Goal: Use online tool/utility: Utilize a website feature to perform a specific function

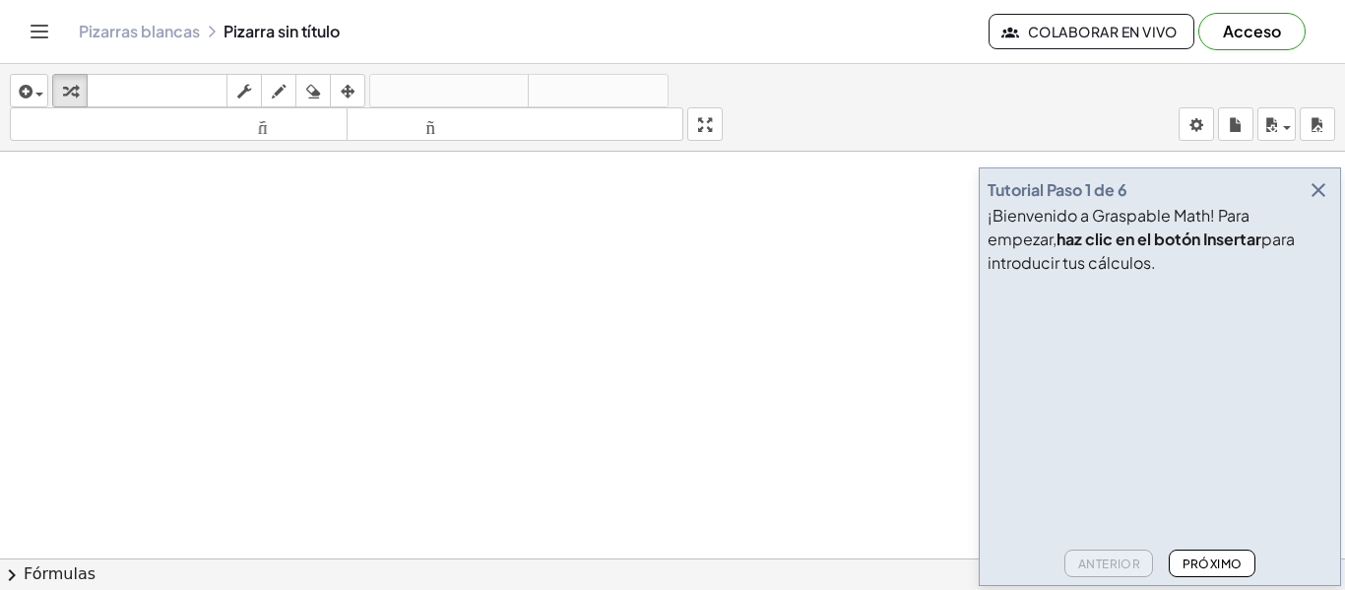
click at [1322, 194] on icon "button" at bounding box center [1318, 190] width 24 height 24
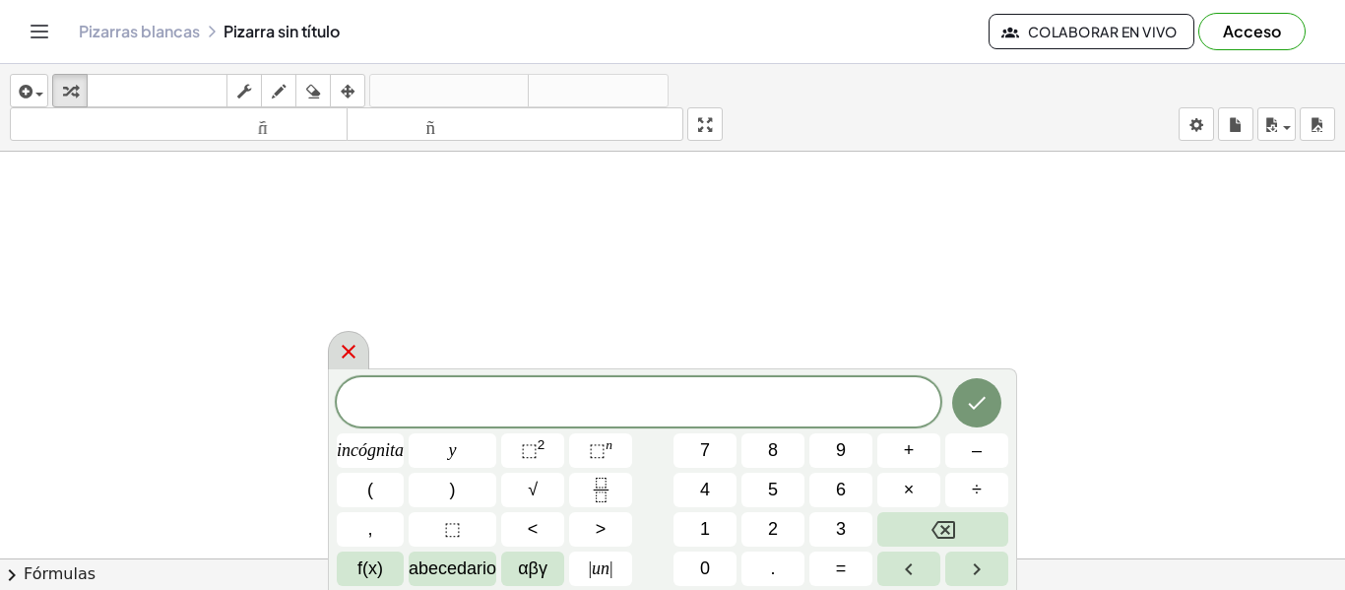
click at [351, 356] on icon at bounding box center [349, 352] width 24 height 24
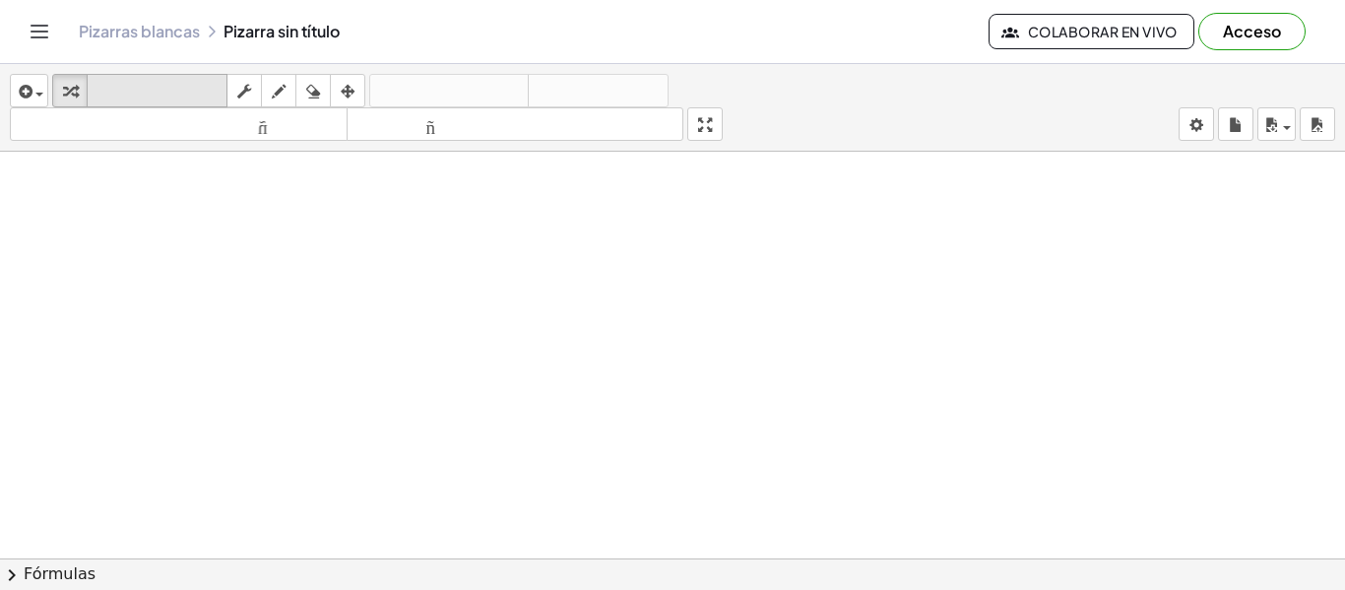
drag, startPoint x: 238, startPoint y: 164, endPoint x: 195, endPoint y: 77, distance: 97.7
click at [106, 97] on font "teclado" at bounding box center [157, 91] width 131 height 19
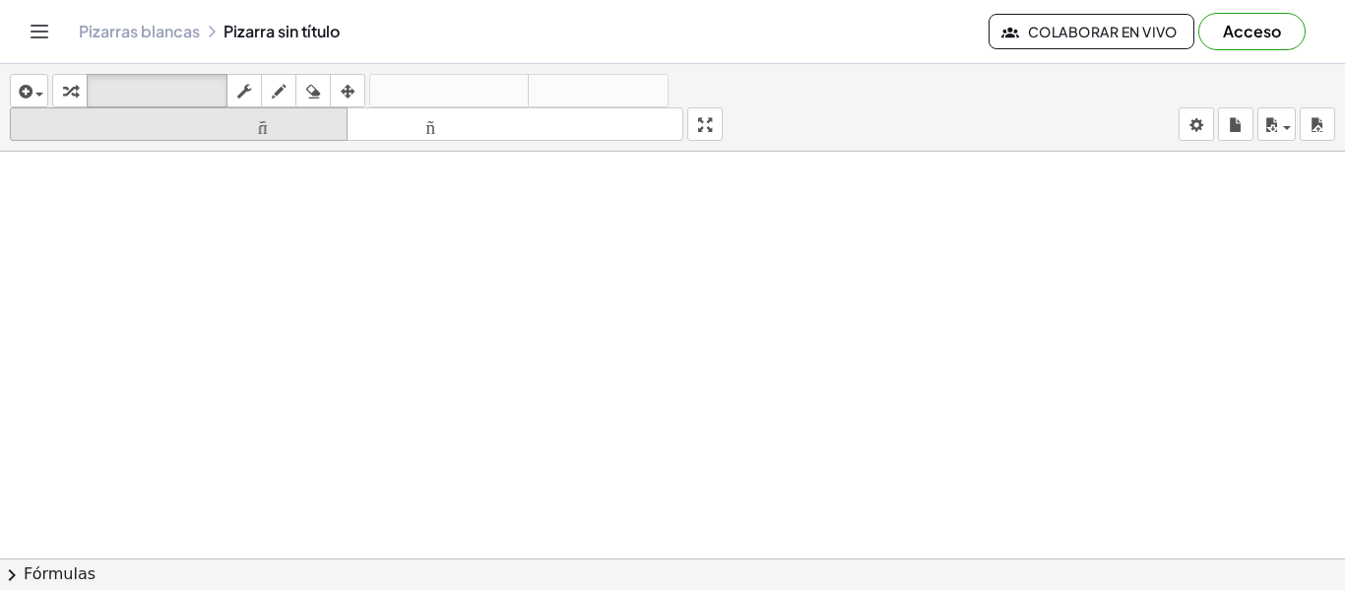
click at [141, 128] on font "tamaño_del_formato" at bounding box center [179, 124] width 328 height 19
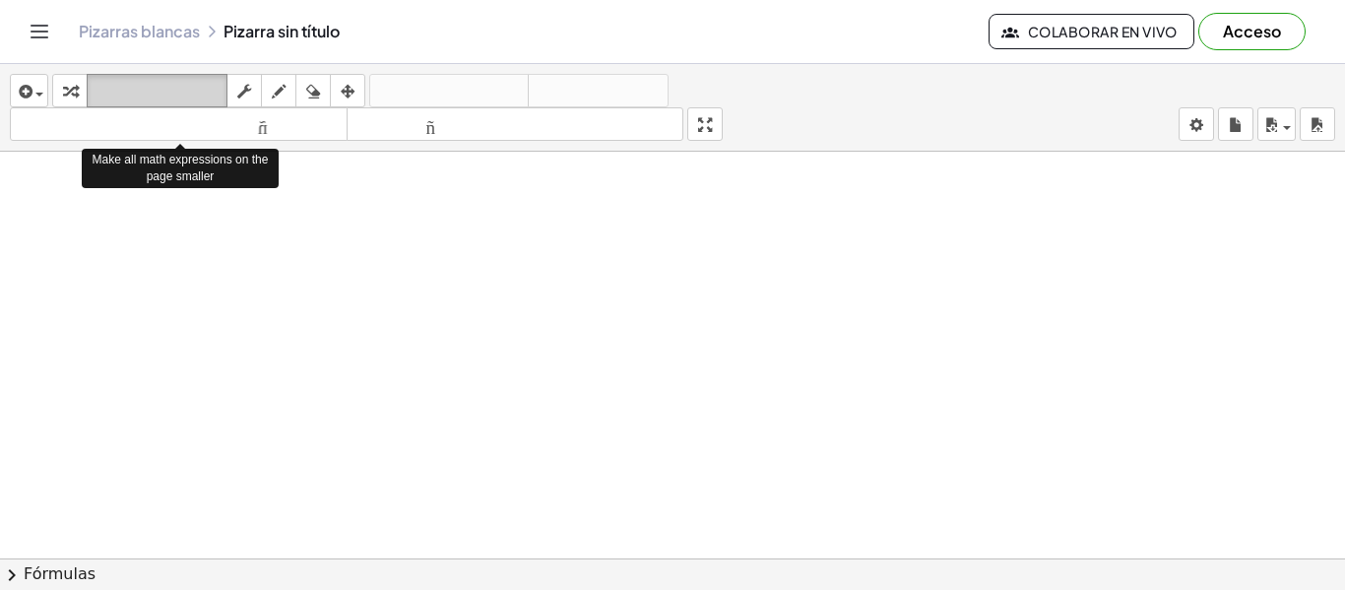
click at [147, 80] on icon "teclado" at bounding box center [157, 92] width 131 height 24
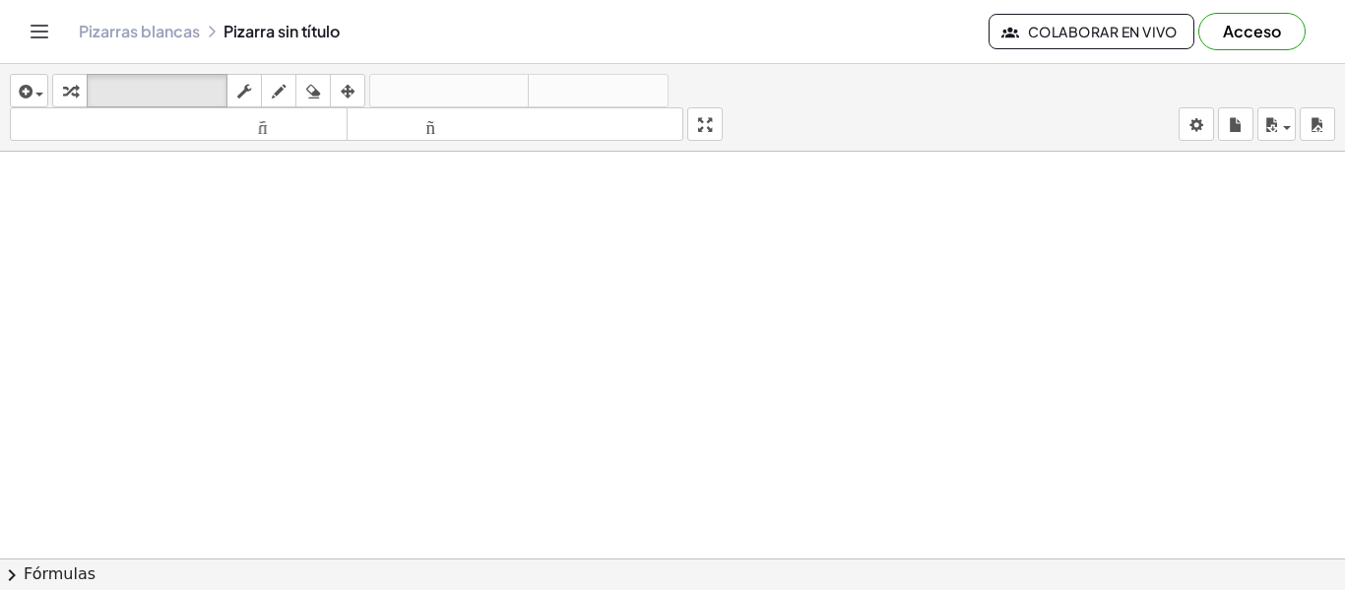
drag, startPoint x: 330, startPoint y: 235, endPoint x: 226, endPoint y: 236, distance: 103.4
click at [13, 88] on button "insertar" at bounding box center [29, 90] width 38 height 33
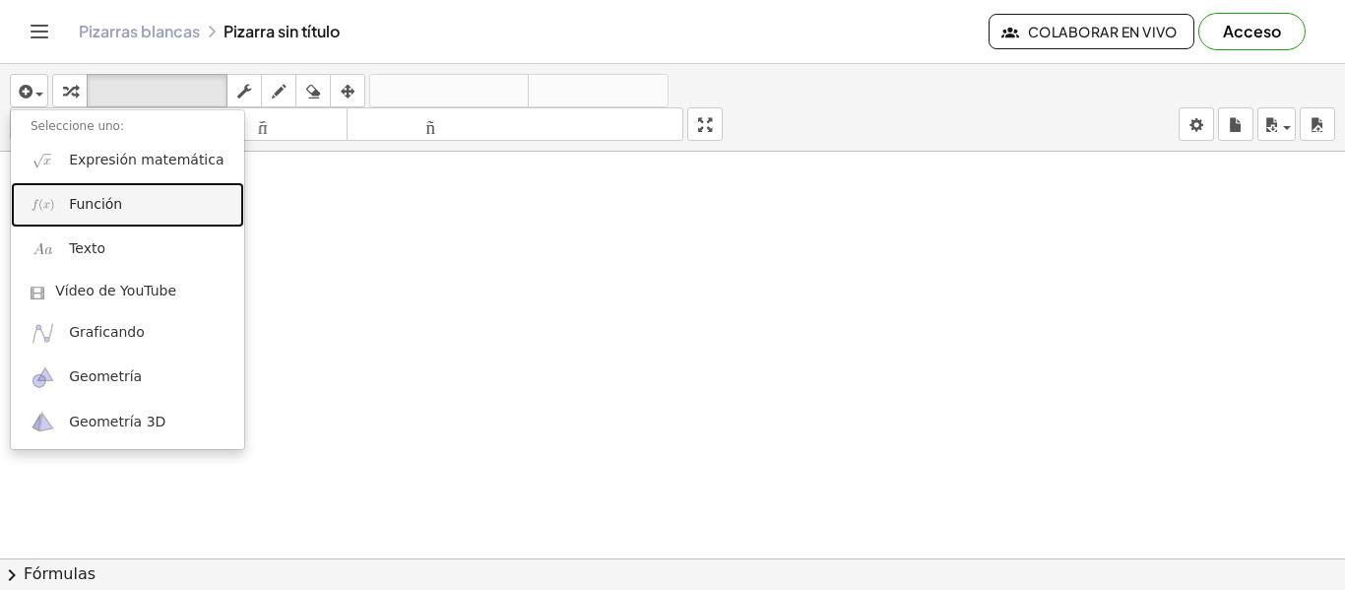
click at [120, 213] on link "Función" at bounding box center [127, 204] width 233 height 44
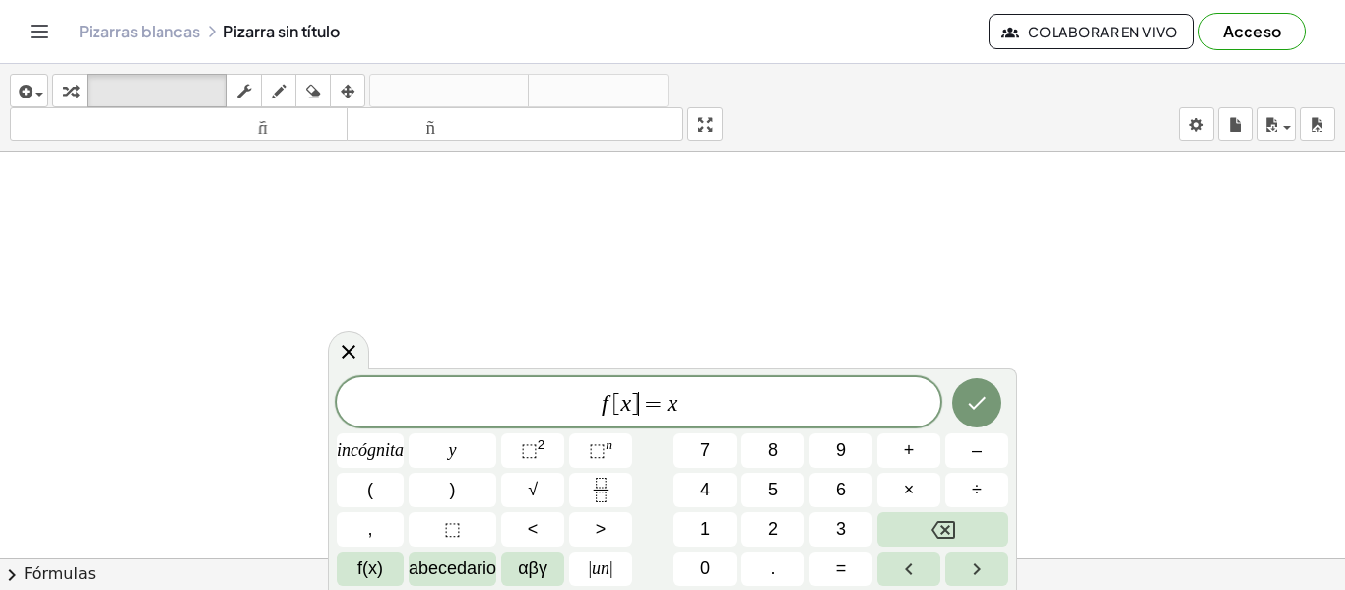
click at [640, 410] on span "=" at bounding box center [653, 404] width 29 height 24
click at [617, 410] on span "[" at bounding box center [616, 404] width 8 height 24
click at [630, 408] on span "f [ x ​ ] = x" at bounding box center [638, 404] width 603 height 28
click at [736, 415] on span "f [ x ​ ] = x" at bounding box center [638, 404] width 603 height 28
drag, startPoint x: 733, startPoint y: 415, endPoint x: 691, endPoint y: 409, distance: 42.9
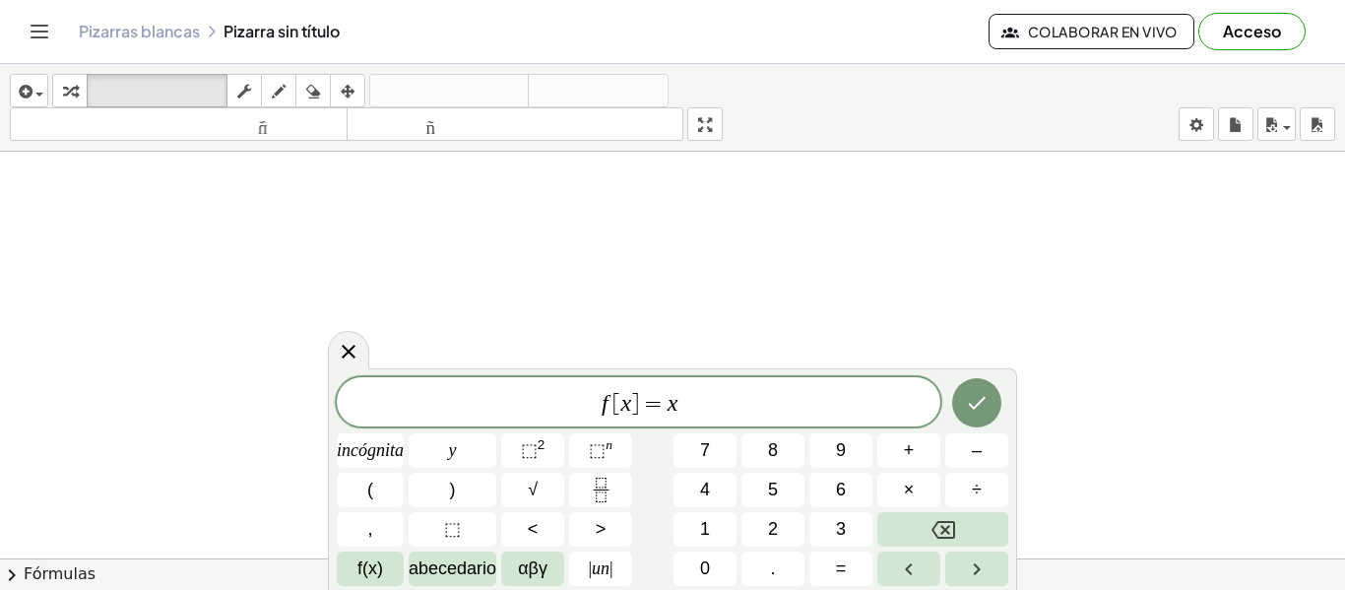
click at [691, 409] on span "f [ x ] = x ​" at bounding box center [638, 404] width 603 height 28
click at [594, 392] on span "​" at bounding box center [638, 404] width 603 height 28
click at [974, 411] on icon "Hecho" at bounding box center [977, 403] width 24 height 24
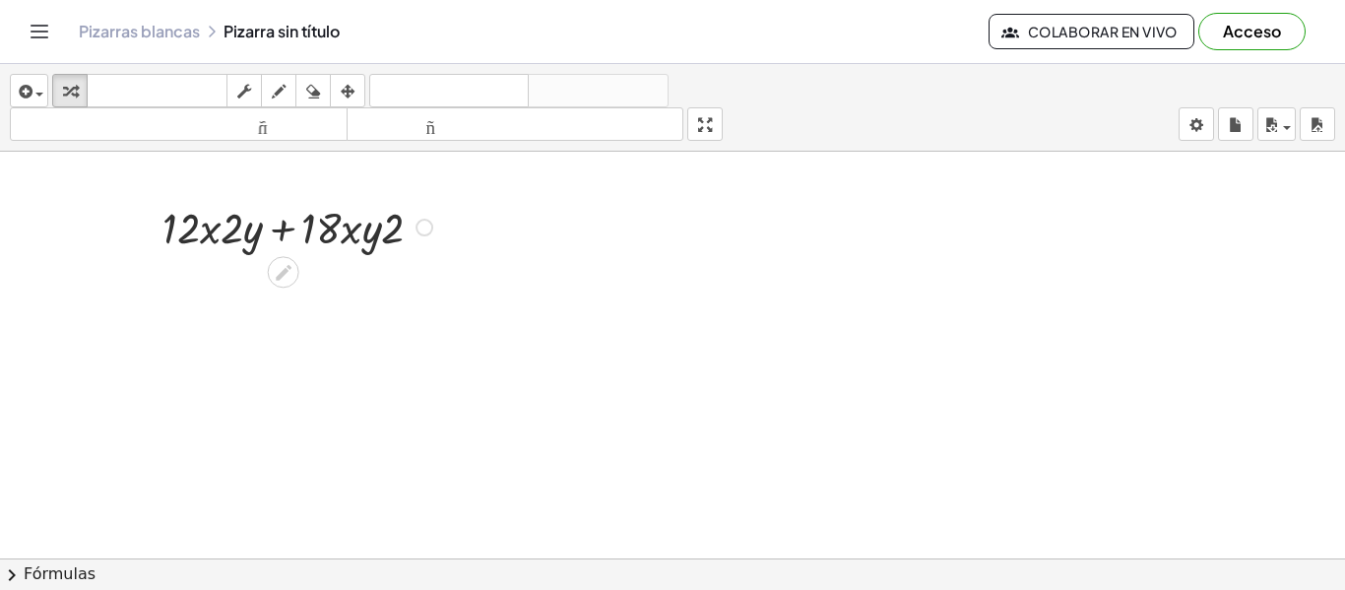
click at [276, 241] on div at bounding box center [300, 226] width 295 height 58
click at [309, 242] on div at bounding box center [300, 226] width 295 height 58
click at [434, 232] on div at bounding box center [300, 226] width 295 height 58
click at [424, 228] on div at bounding box center [424, 228] width 18 height 18
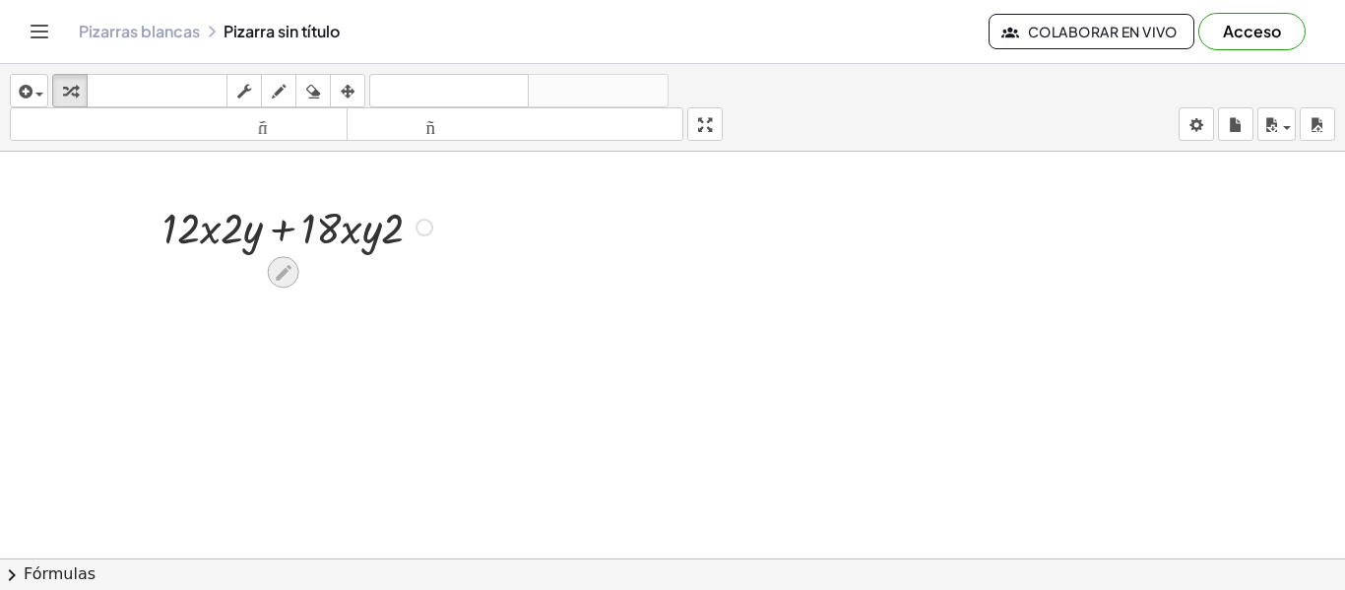
drag, startPoint x: 291, startPoint y: 291, endPoint x: 289, endPoint y: 280, distance: 12.0
click at [289, 280] on icon at bounding box center [283, 272] width 21 height 21
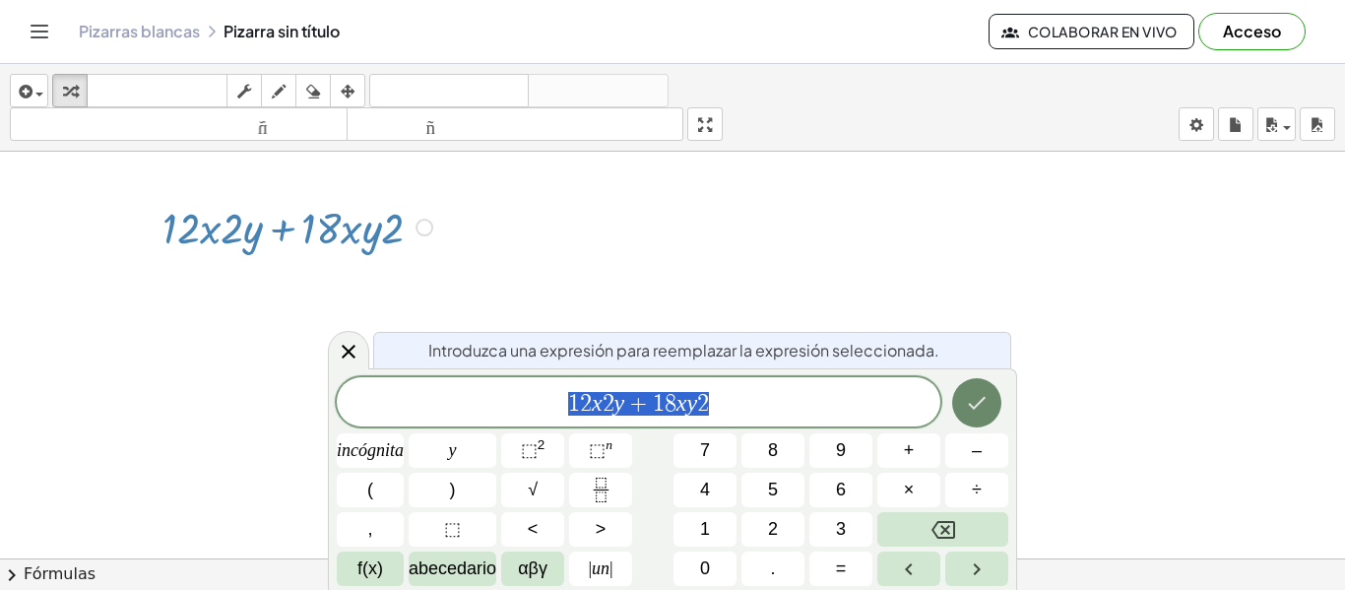
click at [987, 411] on icon "Hecho" at bounding box center [977, 403] width 24 height 24
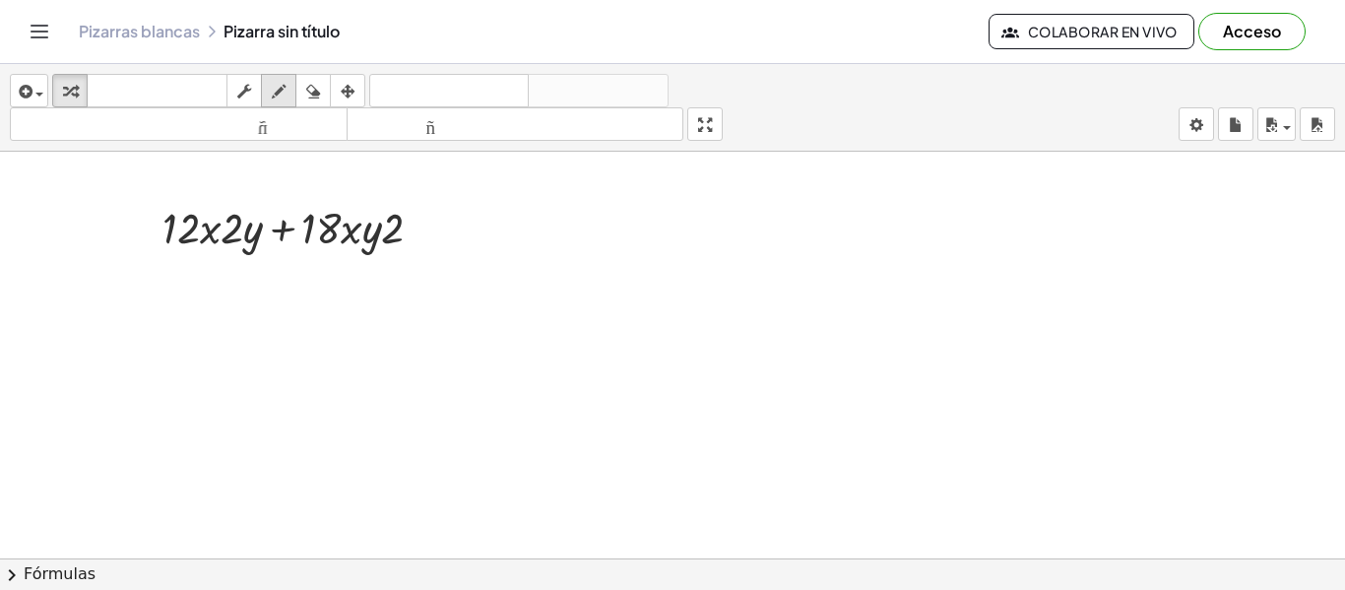
click at [285, 101] on icon "button" at bounding box center [279, 92] width 14 height 24
click at [287, 95] on div "button" at bounding box center [279, 91] width 26 height 24
drag, startPoint x: 435, startPoint y: 231, endPoint x: 470, endPoint y: 272, distance: 53.1
click at [331, 88] on button "borrar" at bounding box center [312, 90] width 35 height 33
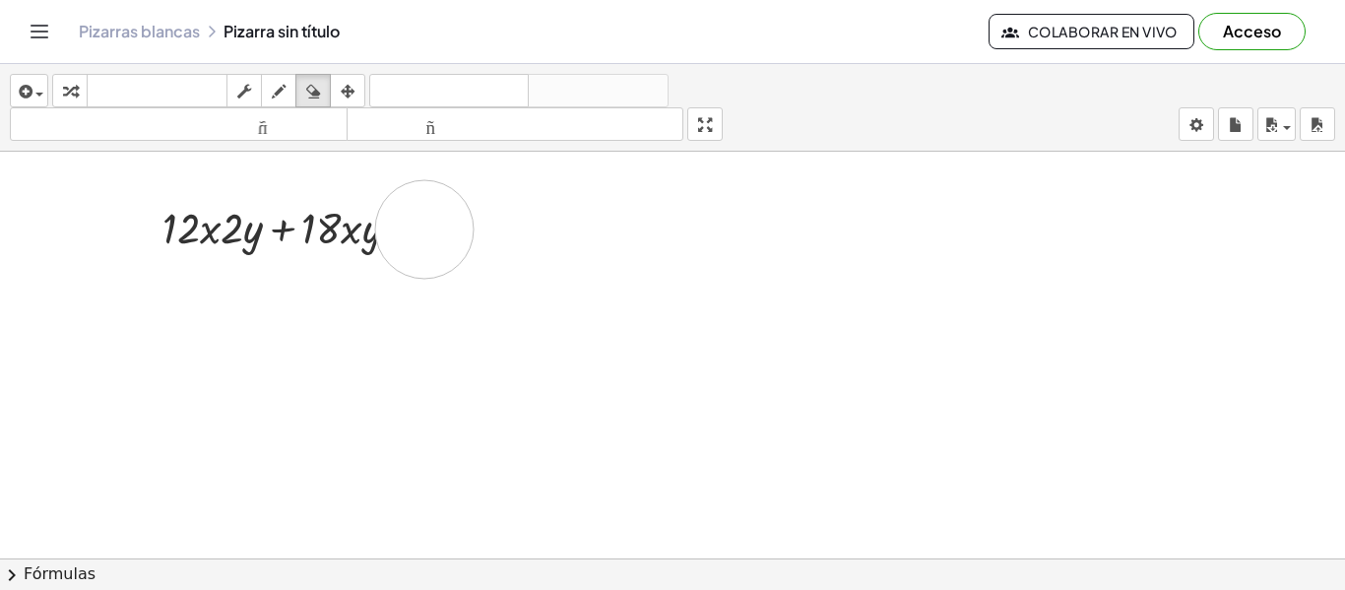
drag, startPoint x: 453, startPoint y: 275, endPoint x: 480, endPoint y: 265, distance: 29.3
drag, startPoint x: 402, startPoint y: 240, endPoint x: 434, endPoint y: 235, distance: 32.9
drag, startPoint x: 416, startPoint y: 222, endPoint x: 121, endPoint y: 199, distance: 296.3
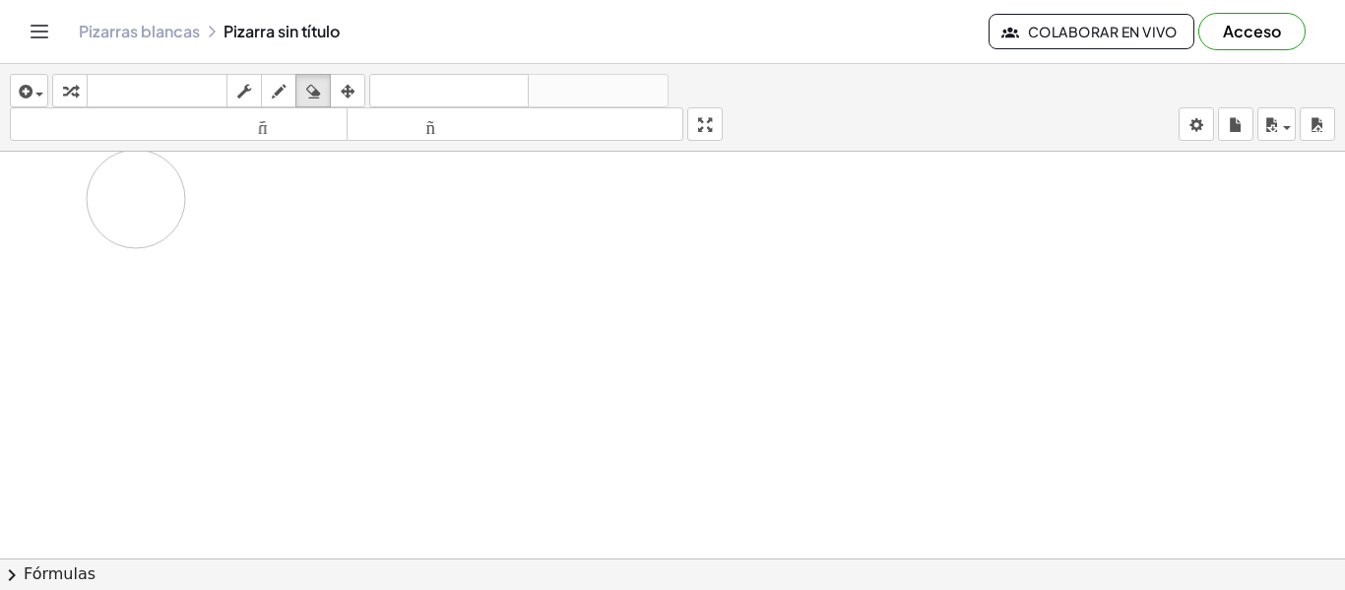
click at [274, 85] on icon "button" at bounding box center [279, 92] width 14 height 24
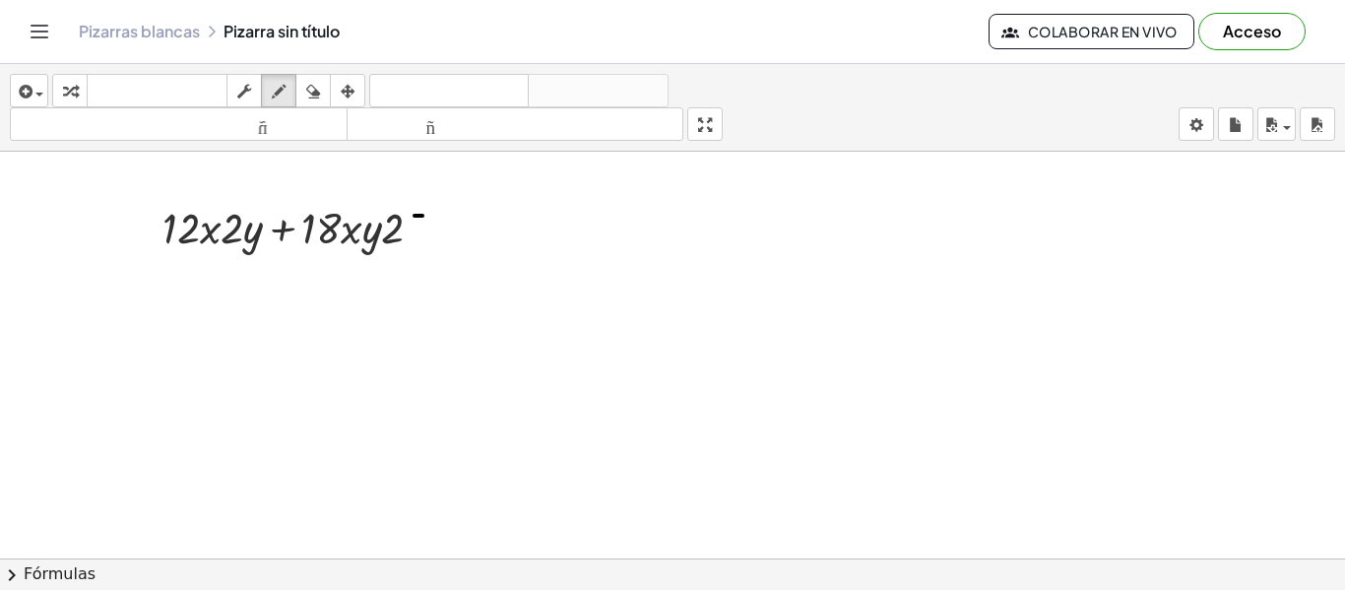
drag, startPoint x: 416, startPoint y: 224, endPoint x: 435, endPoint y: 225, distance: 18.7
drag, startPoint x: 445, startPoint y: 209, endPoint x: 468, endPoint y: 234, distance: 34.2
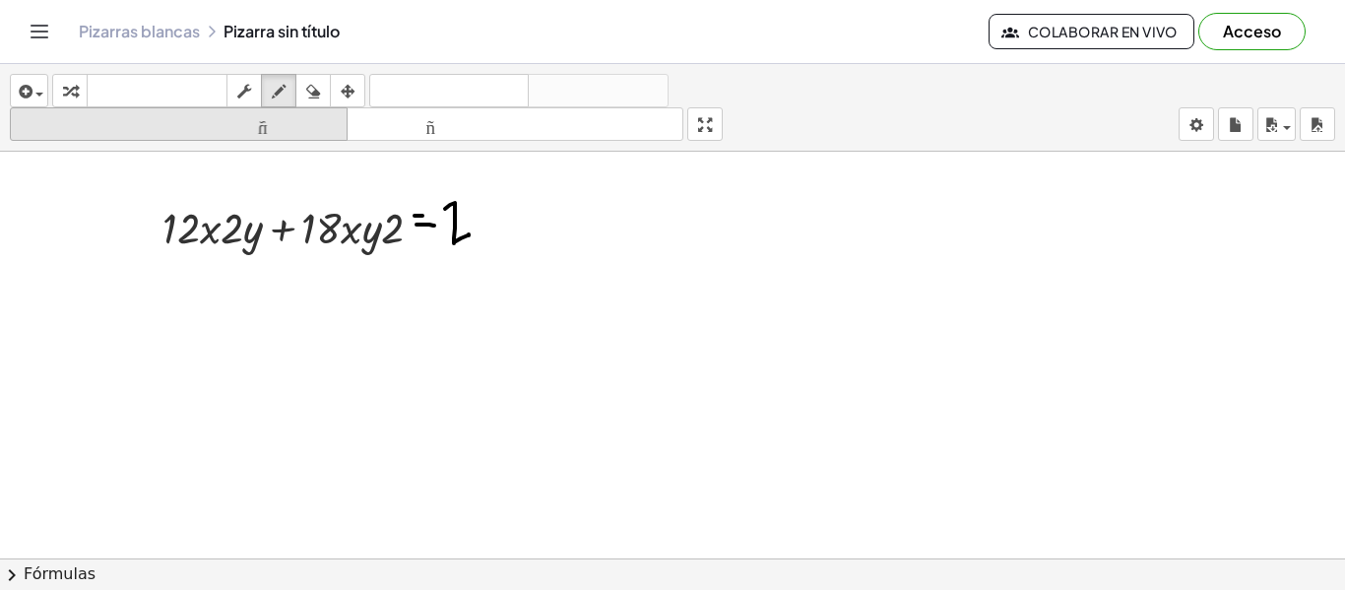
click at [313, 102] on icon "button" at bounding box center [313, 92] width 14 height 24
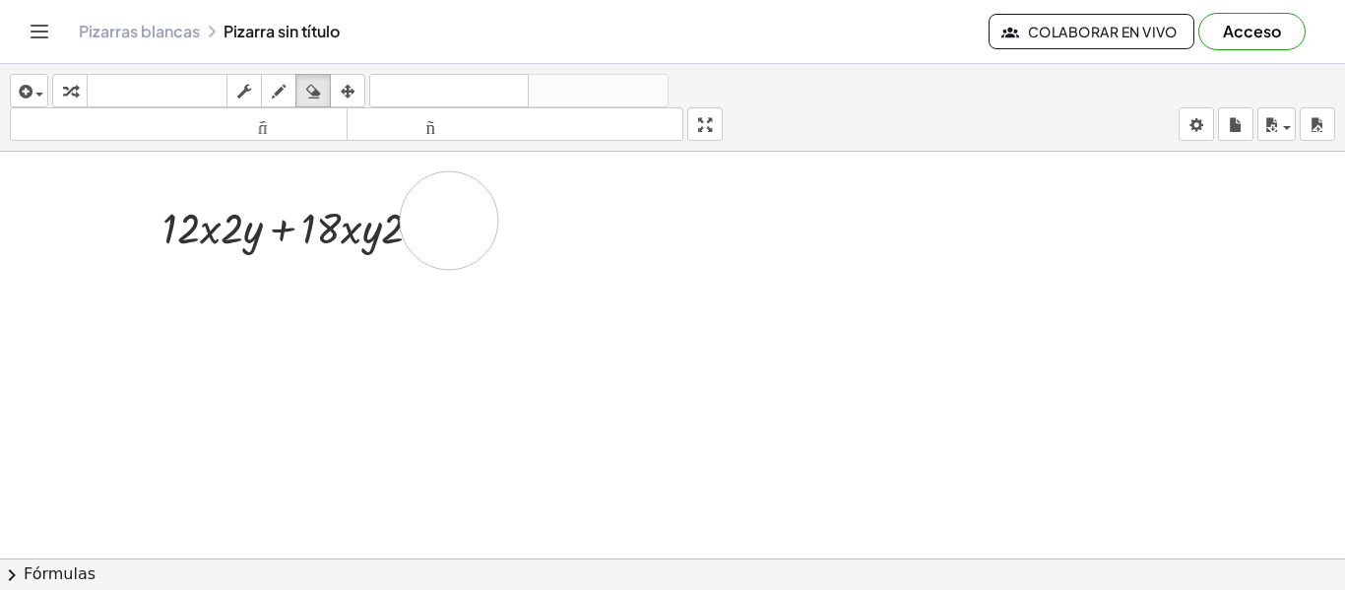
drag, startPoint x: 473, startPoint y: 233, endPoint x: 461, endPoint y: 222, distance: 16.0
drag, startPoint x: 286, startPoint y: 95, endPoint x: 438, endPoint y: 233, distance: 204.9
click at [287, 96] on div "button" at bounding box center [279, 91] width 26 height 24
drag, startPoint x: 423, startPoint y: 208, endPoint x: 446, endPoint y: 240, distance: 39.6
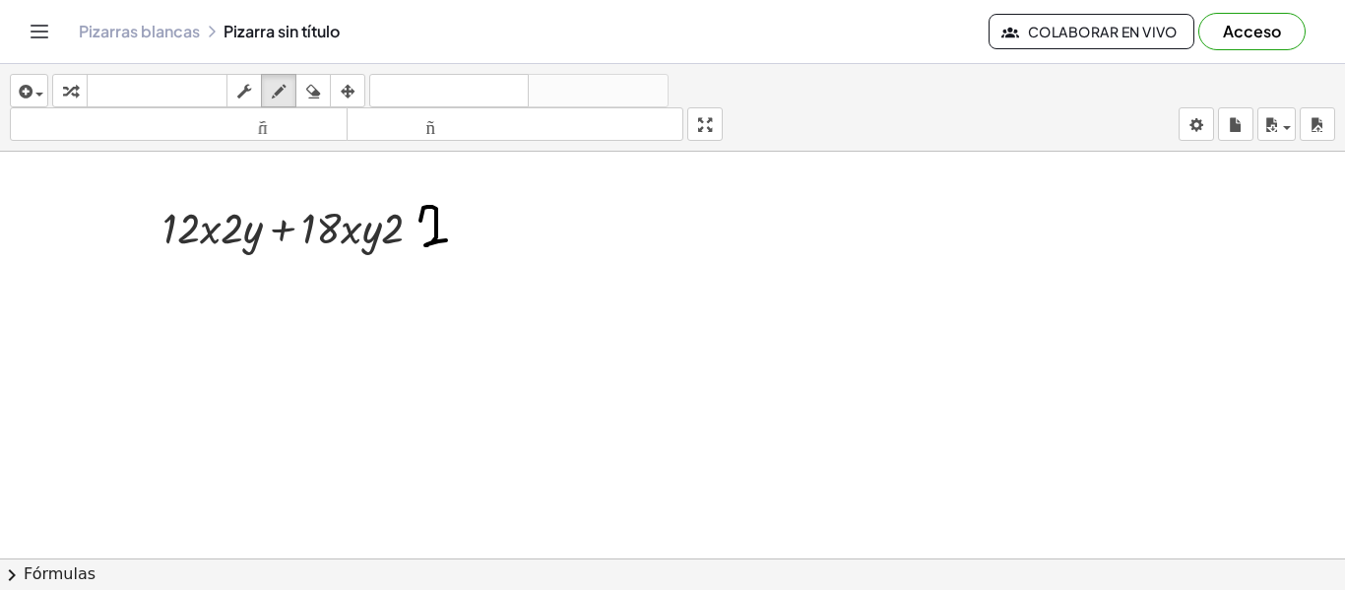
drag, startPoint x: 461, startPoint y: 227, endPoint x: 474, endPoint y: 218, distance: 16.1
drag, startPoint x: 488, startPoint y: 206, endPoint x: 518, endPoint y: 221, distance: 33.5
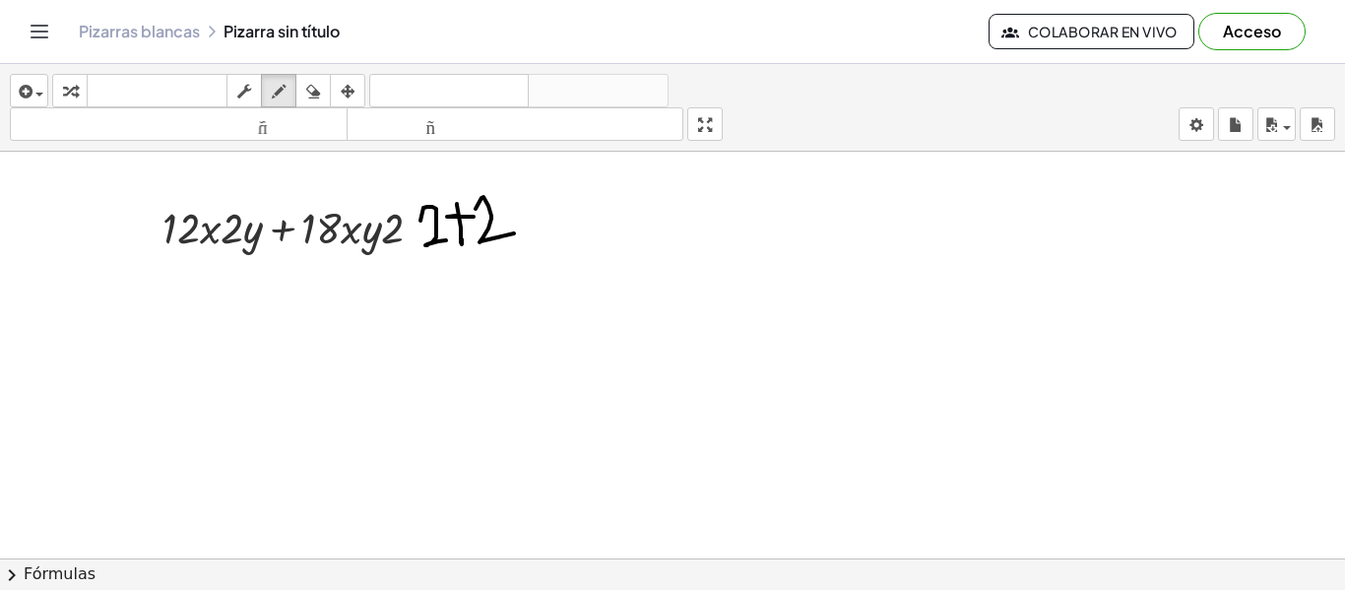
drag, startPoint x: 519, startPoint y: 208, endPoint x: 539, endPoint y: 208, distance: 20.7
drag, startPoint x: 533, startPoint y: 216, endPoint x: 548, endPoint y: 210, distance: 16.8
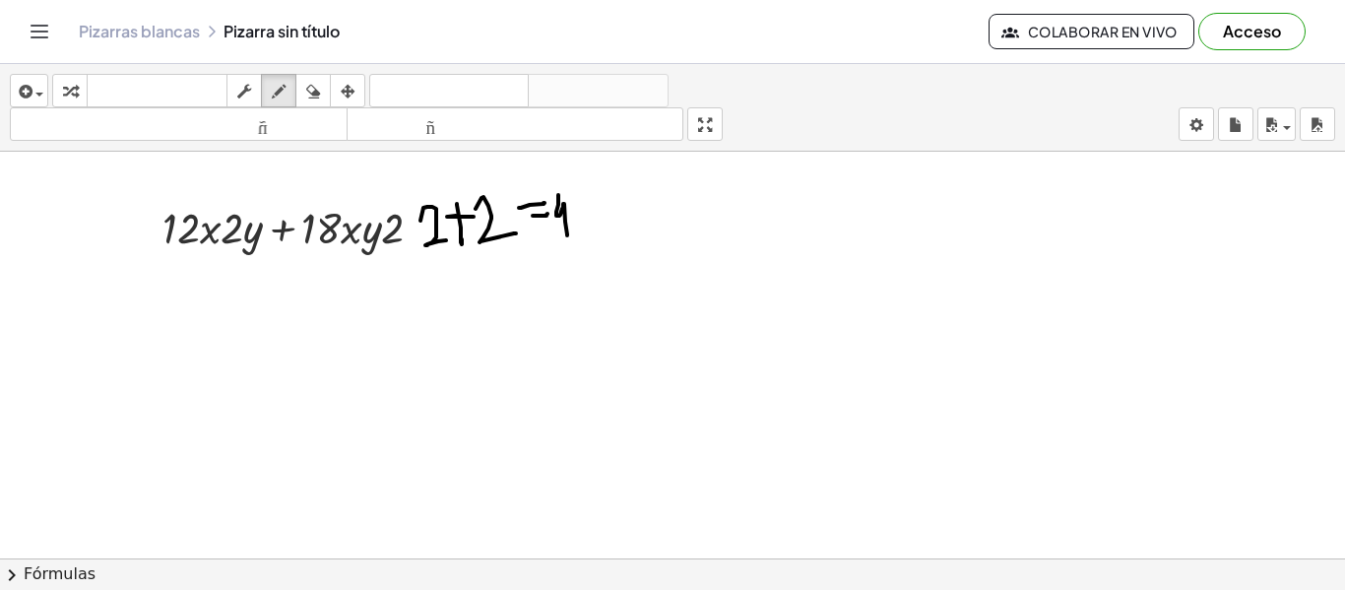
drag, startPoint x: 558, startPoint y: 195, endPoint x: 561, endPoint y: 234, distance: 39.5
click at [337, 95] on div "button" at bounding box center [348, 91] width 26 height 24
click at [325, 95] on div "button" at bounding box center [313, 91] width 26 height 24
drag, startPoint x: 524, startPoint y: 204, endPoint x: 494, endPoint y: 212, distance: 30.6
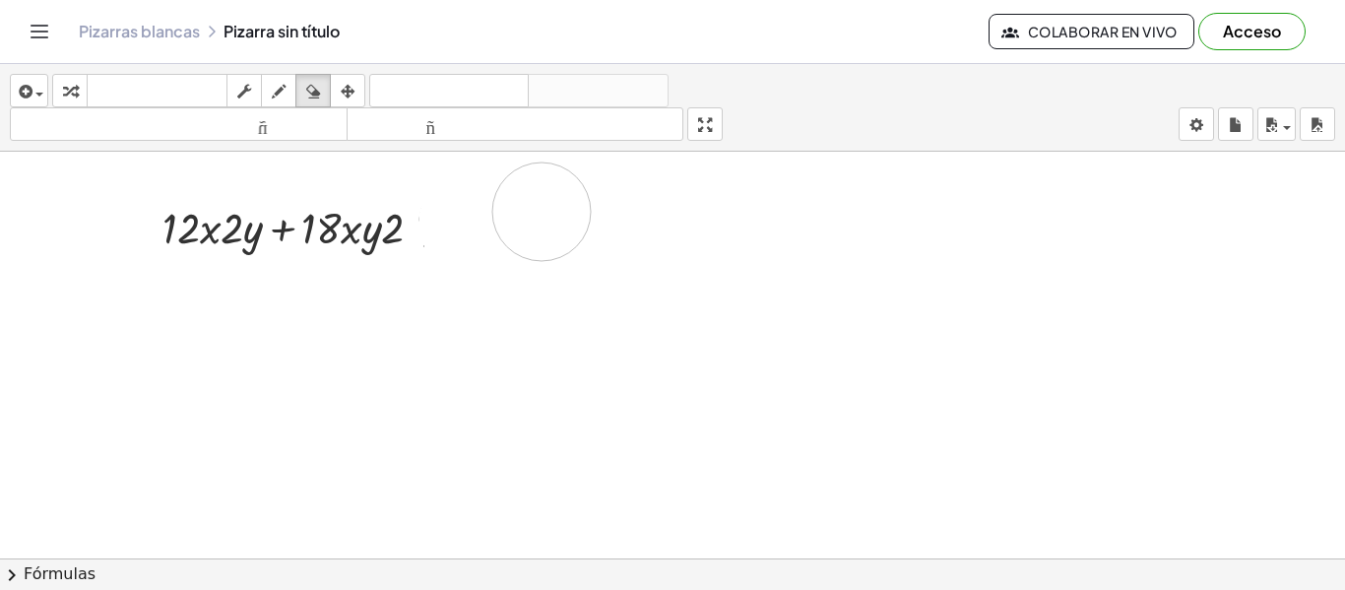
click at [282, 81] on button "dibujar" at bounding box center [278, 90] width 35 height 33
click at [262, 82] on button "dibujar" at bounding box center [278, 90] width 35 height 33
click at [237, 86] on div "transformar teclado teclado fregar dibujar borrar arreglar" at bounding box center [208, 90] width 313 height 33
click at [247, 86] on icon "button" at bounding box center [244, 92] width 14 height 24
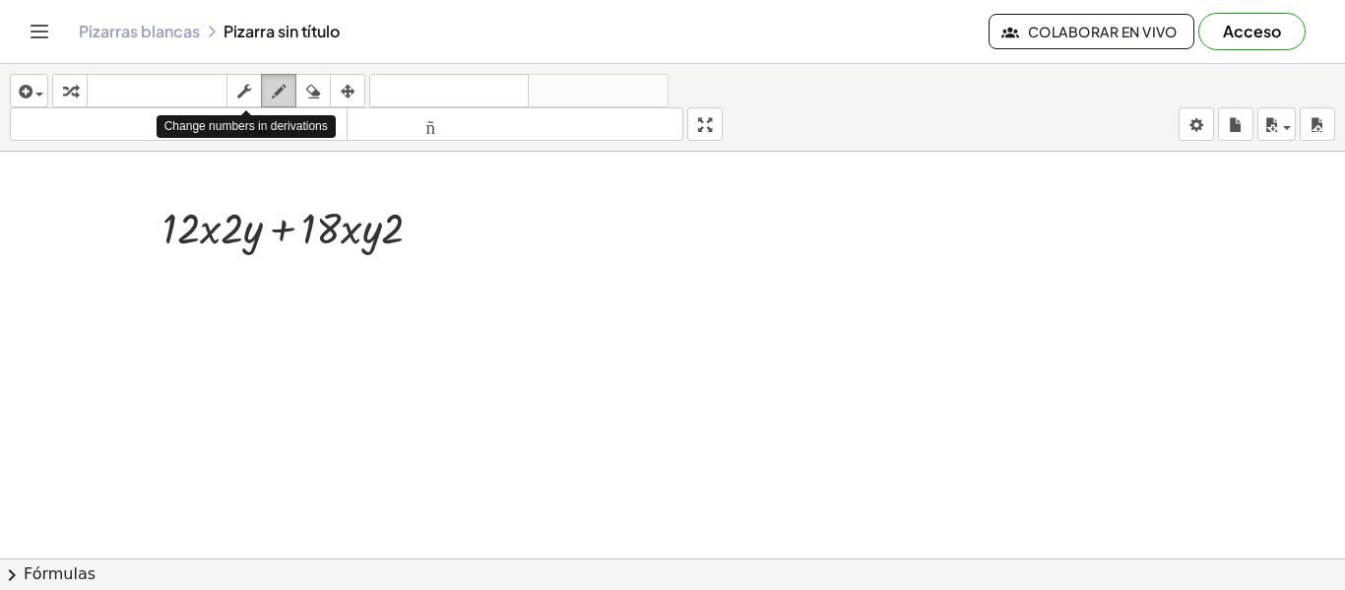
click at [295, 102] on button "dibujar" at bounding box center [278, 90] width 35 height 33
click at [32, 91] on span "button" at bounding box center [34, 94] width 4 height 14
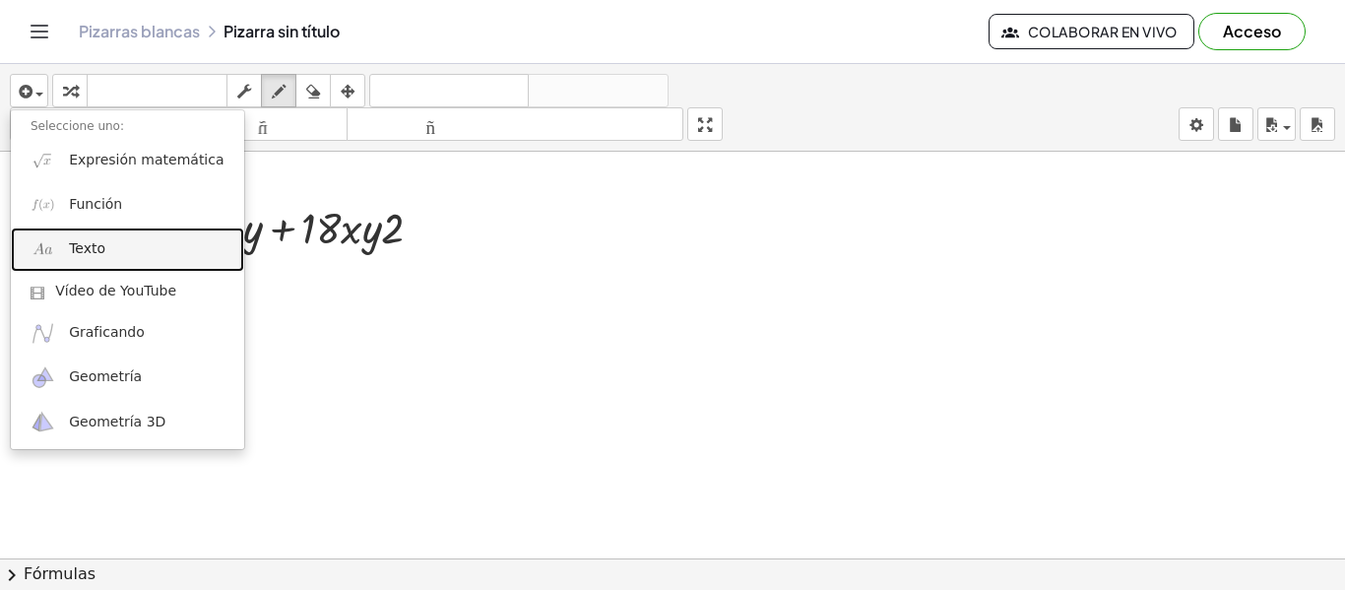
click at [59, 246] on link "Texto" at bounding box center [127, 249] width 233 height 44
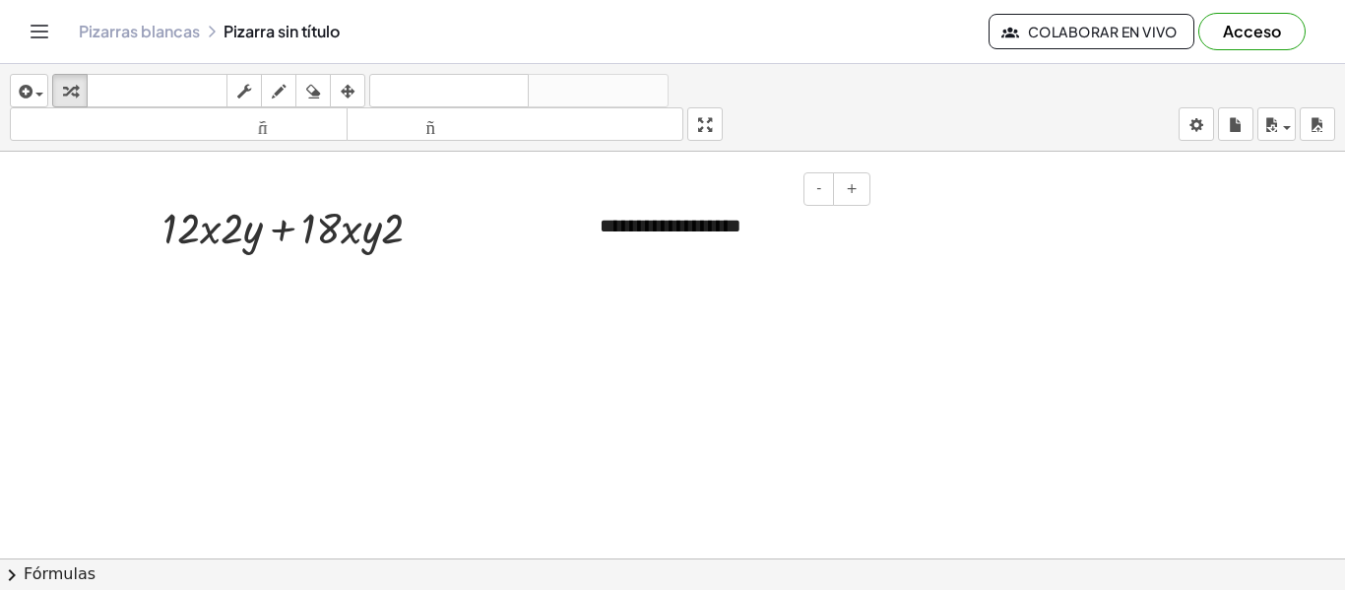
click at [682, 239] on div "**********" at bounding box center [727, 226] width 295 height 68
click at [741, 235] on font "**********" at bounding box center [671, 226] width 142 height 20
drag, startPoint x: 865, startPoint y: 351, endPoint x: 808, endPoint y: 357, distance: 57.4
click at [666, 232] on font "**********" at bounding box center [659, 226] width 118 height 20
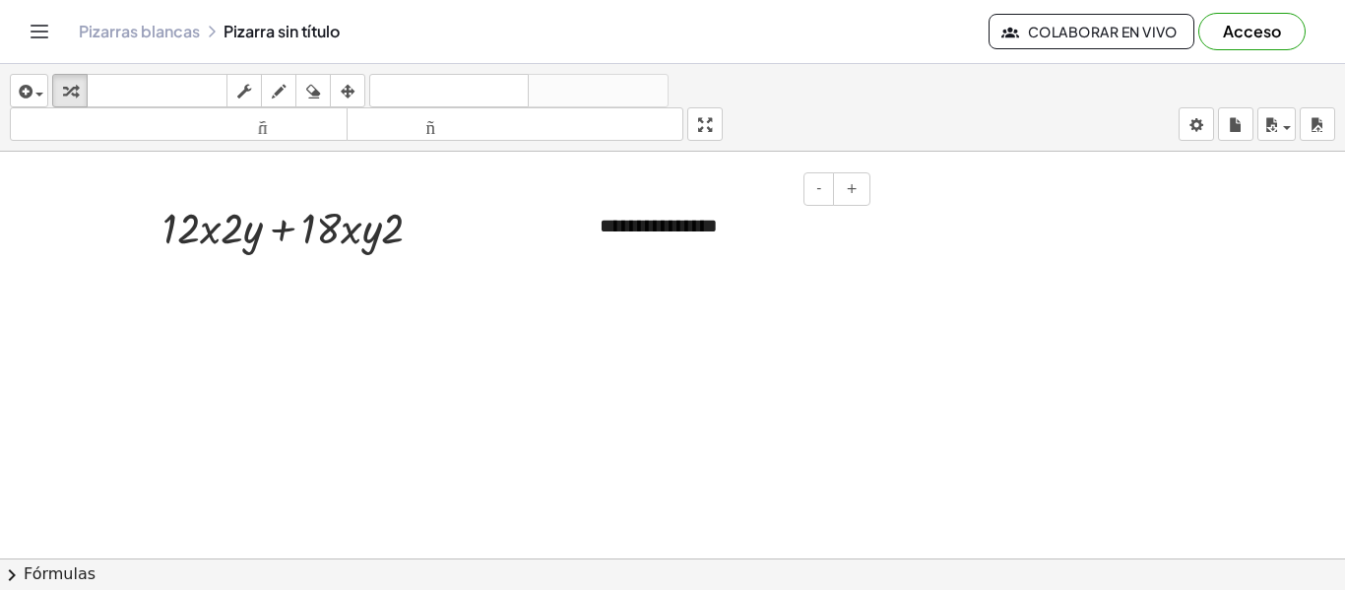
click at [832, 250] on div "**********" at bounding box center [727, 226] width 295 height 68
drag, startPoint x: 808, startPoint y: 316, endPoint x: 802, endPoint y: 295, distance: 21.5
drag, startPoint x: 777, startPoint y: 247, endPoint x: 760, endPoint y: 308, distance: 63.3
click at [751, 255] on div "**********" at bounding box center [727, 226] width 295 height 68
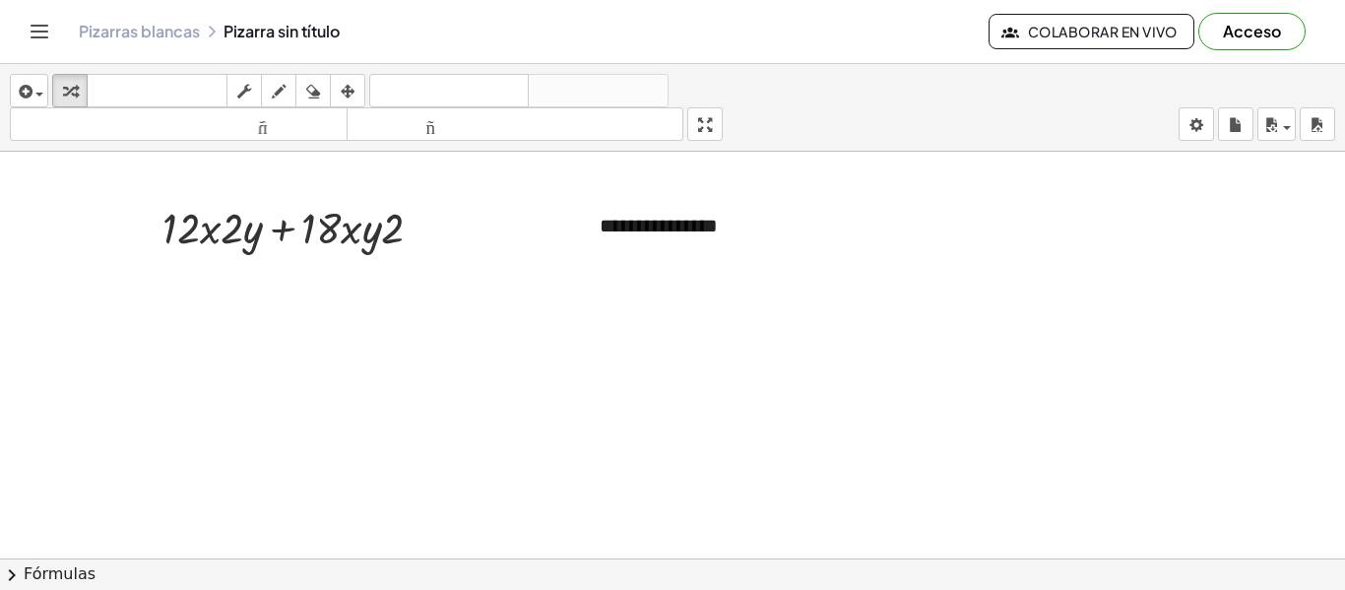
drag, startPoint x: 760, startPoint y: 312, endPoint x: 759, endPoint y: 282, distance: 30.5
drag, startPoint x: 717, startPoint y: 187, endPoint x: 710, endPoint y: 196, distance: 11.2
click at [710, 194] on div "- +" at bounding box center [722, 188] width 295 height 33
click at [708, 206] on div "**********" at bounding box center [727, 226] width 295 height 68
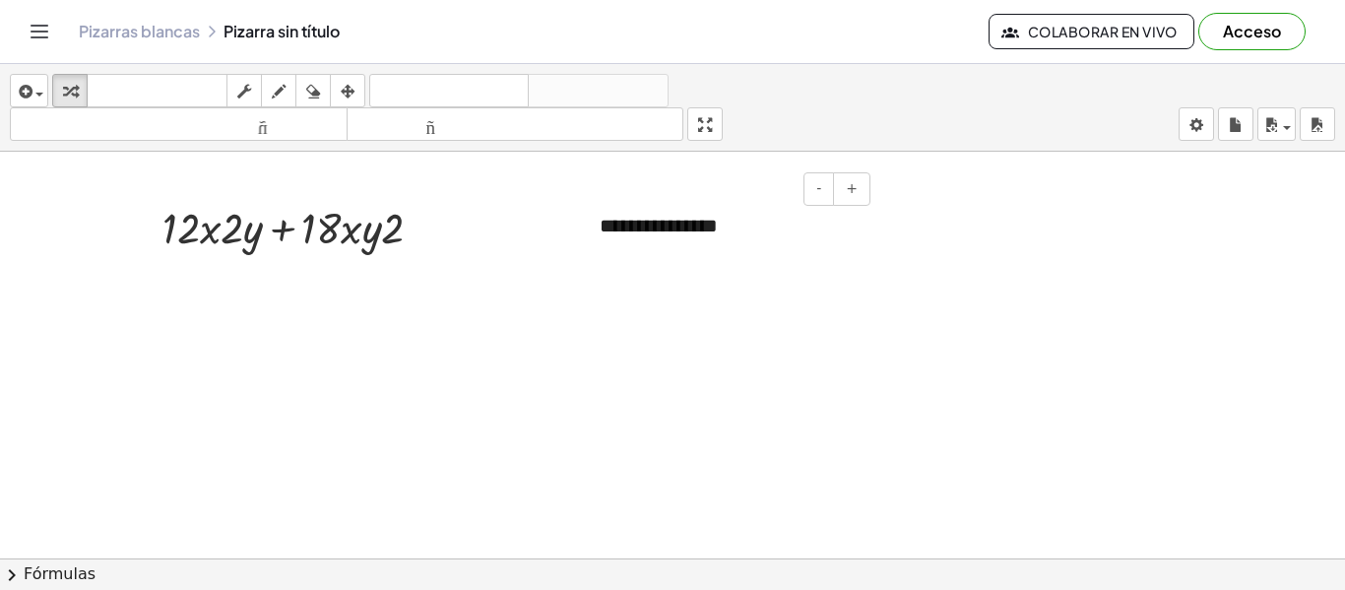
drag, startPoint x: 708, startPoint y: 198, endPoint x: 718, endPoint y: 200, distance: 10.0
click at [718, 200] on div "- +" at bounding box center [722, 188] width 295 height 33
click at [719, 196] on div "- +" at bounding box center [722, 188] width 295 height 33
click at [727, 210] on div "**********" at bounding box center [727, 226] width 295 height 68
drag, startPoint x: 825, startPoint y: 199, endPoint x: 747, endPoint y: 206, distance: 78.1
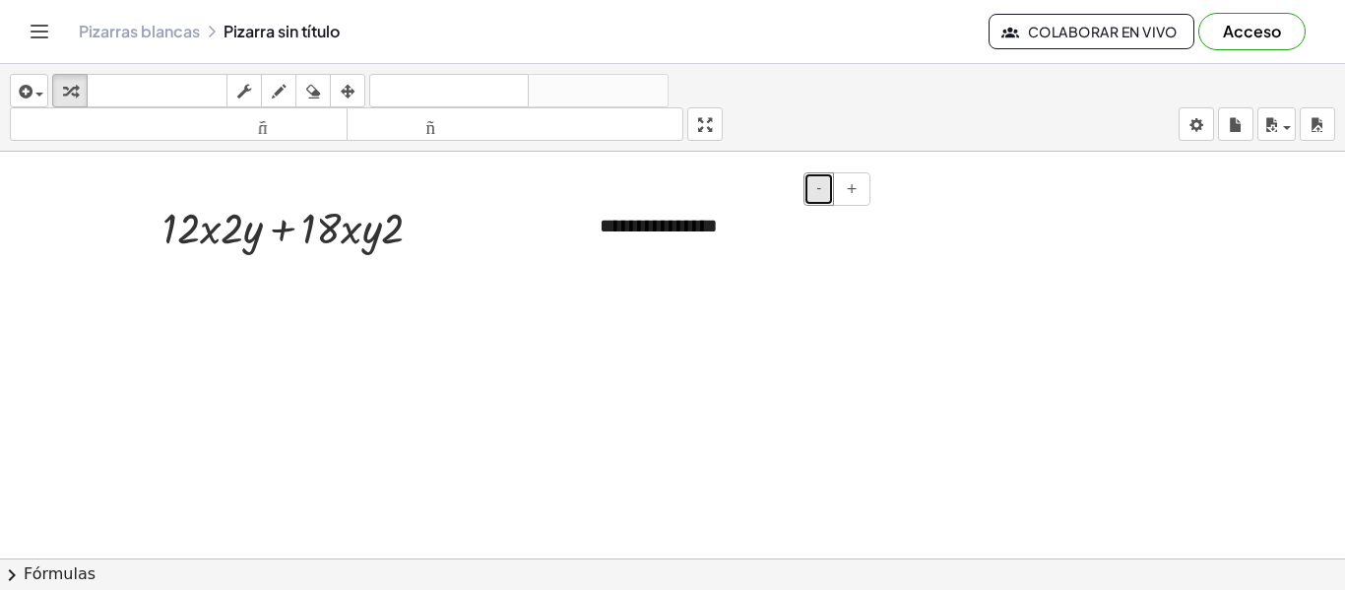
click at [758, 209] on div "**********" at bounding box center [727, 226] width 295 height 68
drag, startPoint x: 744, startPoint y: 206, endPoint x: 731, endPoint y: 212, distance: 14.1
click at [736, 209] on div "**********" at bounding box center [727, 226] width 295 height 68
drag, startPoint x: 713, startPoint y: 193, endPoint x: 666, endPoint y: 210, distance: 49.2
click at [664, 205] on div "- +" at bounding box center [722, 188] width 295 height 33
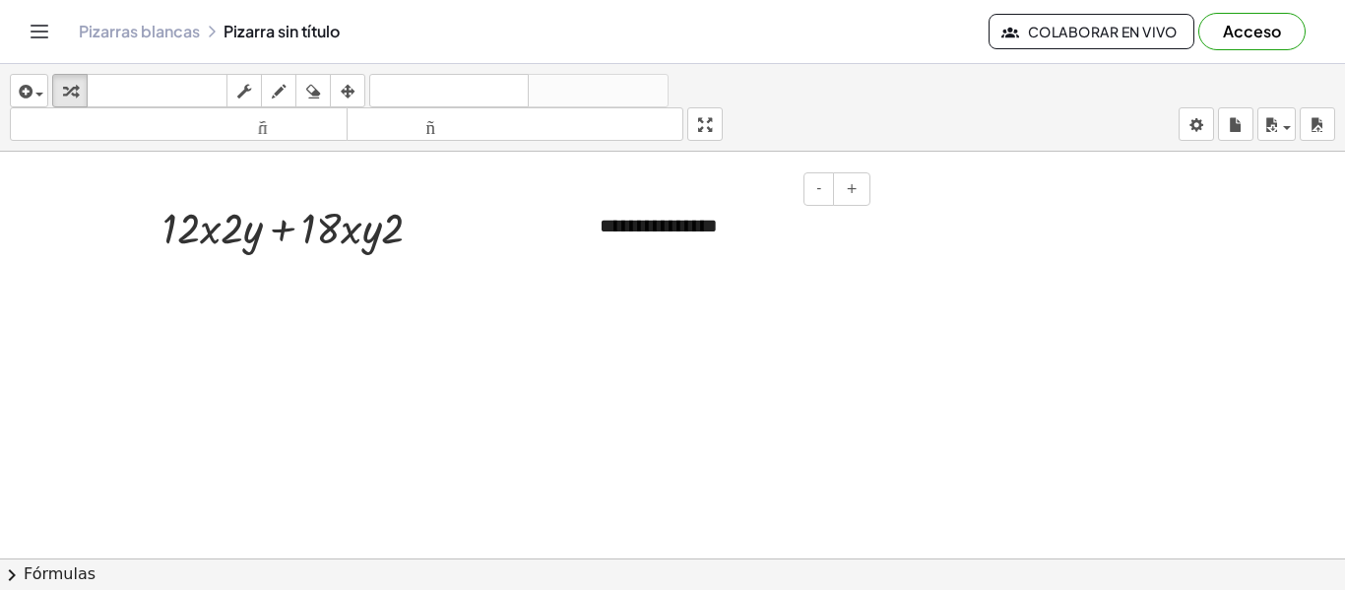
drag, startPoint x: 666, startPoint y: 217, endPoint x: 600, endPoint y: 195, distance: 70.4
click at [663, 216] on font "**********" at bounding box center [659, 226] width 118 height 20
click at [326, 90] on div "button" at bounding box center [313, 91] width 26 height 24
drag, startPoint x: 659, startPoint y: 316, endPoint x: 514, endPoint y: 186, distance: 194.5
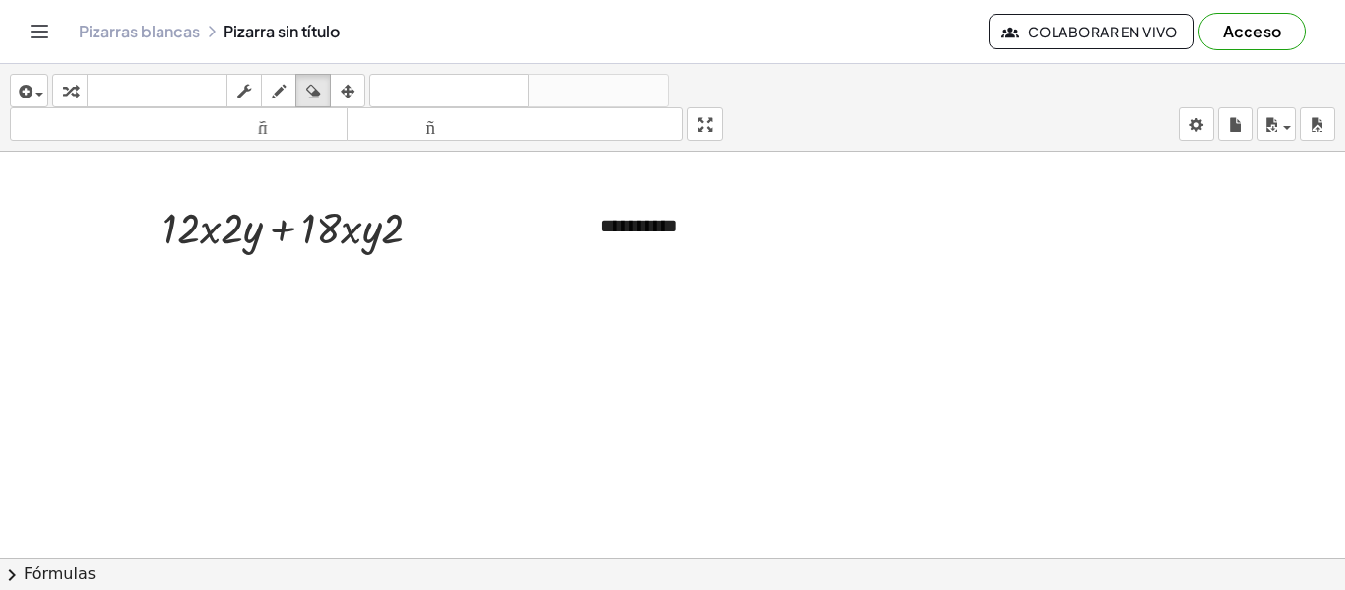
drag, startPoint x: 285, startPoint y: 101, endPoint x: 730, endPoint y: 234, distance: 464.4
click at [630, 210] on div "**********" at bounding box center [672, 327] width 1345 height 526
drag, startPoint x: 730, startPoint y: 234, endPoint x: 657, endPoint y: 228, distance: 74.1
click at [325, 92] on div "button" at bounding box center [313, 91] width 26 height 24
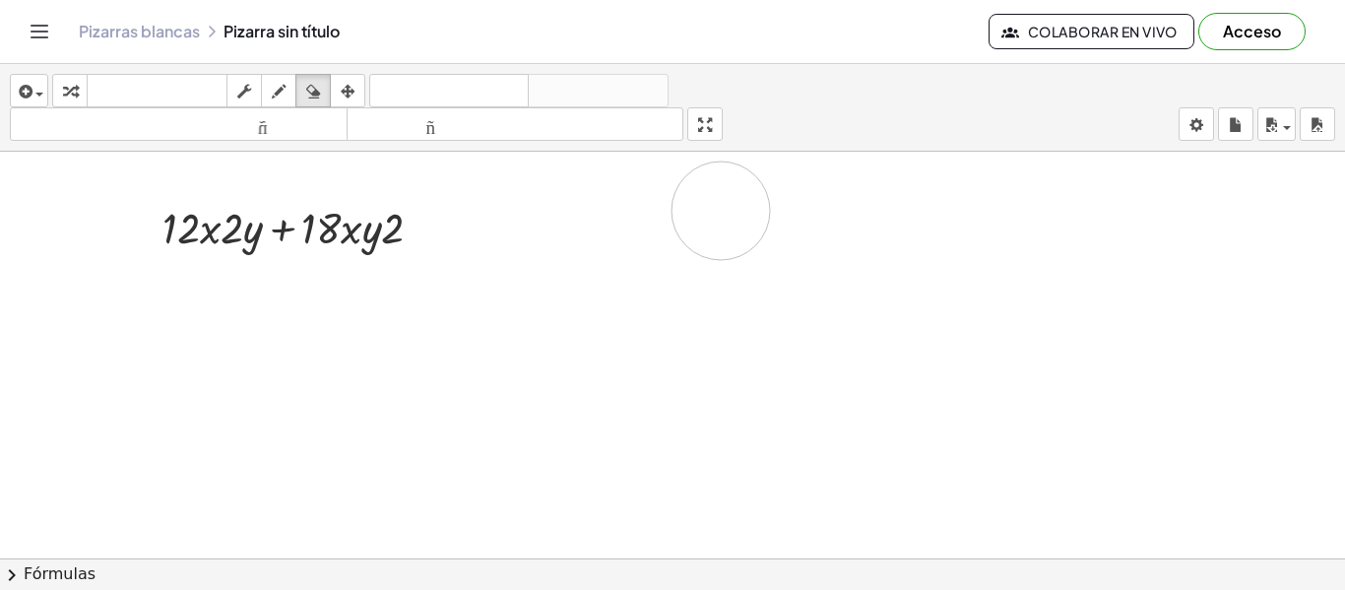
drag, startPoint x: 713, startPoint y: 298, endPoint x: 724, endPoint y: 212, distance: 87.3
drag, startPoint x: 241, startPoint y: 188, endPoint x: 1344, endPoint y: 259, distance: 1104.8
click at [1344, 259] on div "**********" at bounding box center [672, 355] width 1345 height 407
